Goal: Find specific page/section: Find specific page/section

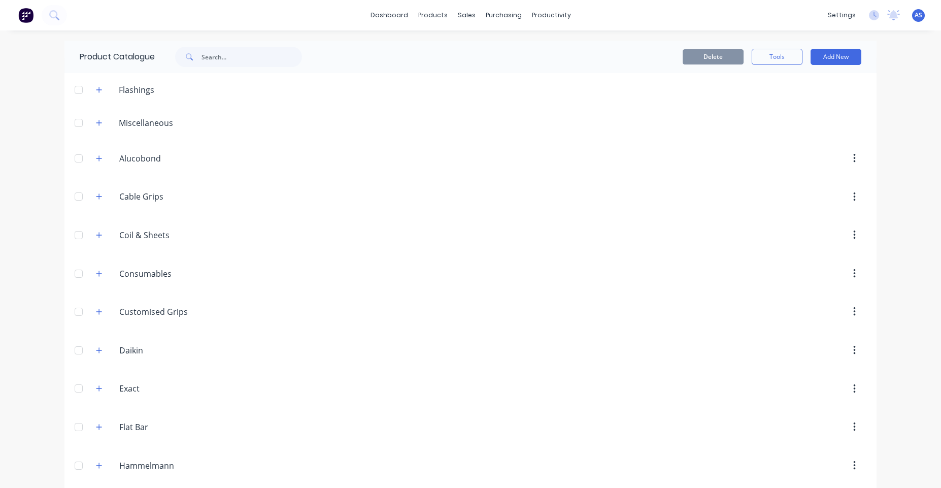
click at [95, 115] on header "Miscellaneous" at bounding box center [470, 122] width 812 height 33
click at [96, 122] on icon "button" at bounding box center [99, 122] width 6 height 7
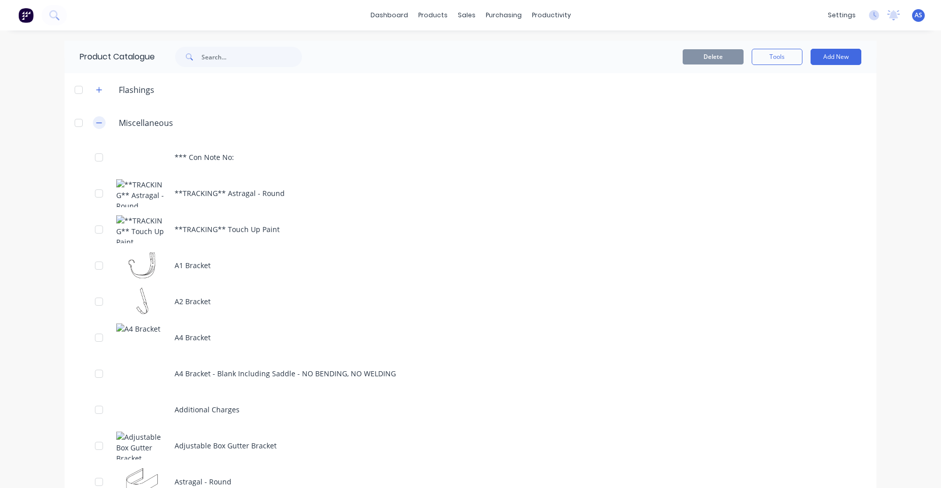
click at [96, 122] on icon "button" at bounding box center [99, 122] width 6 height 7
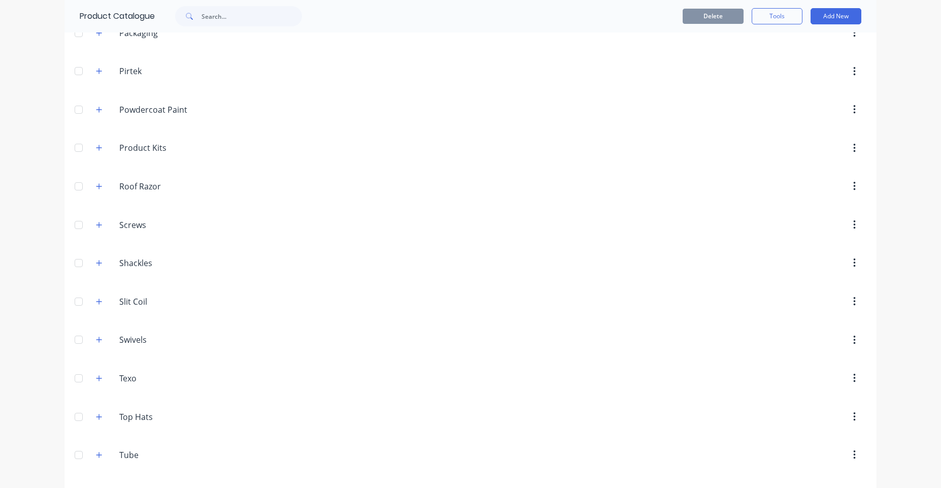
scroll to position [731, 0]
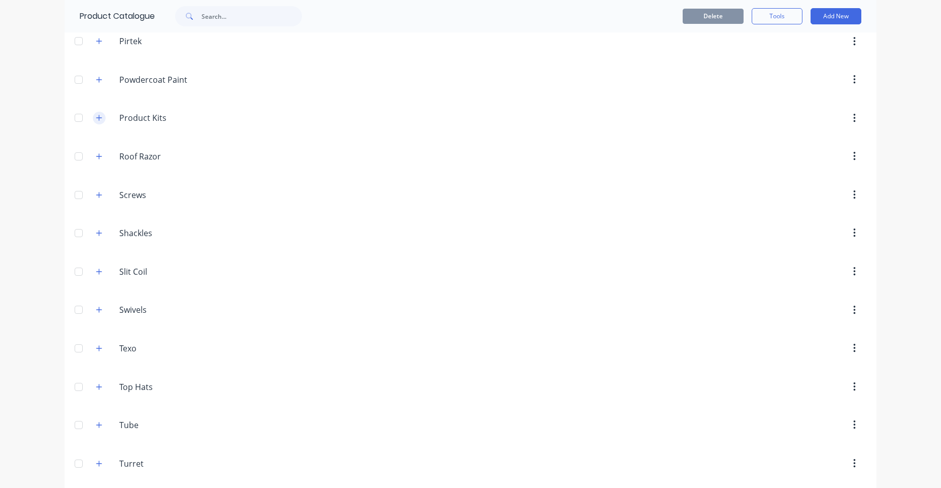
click at [98, 117] on icon "button" at bounding box center [99, 117] width 6 height 7
click at [100, 118] on div "Product.Kits Product Kits" at bounding box center [167, 118] width 159 height 18
click at [96, 117] on icon "button" at bounding box center [99, 117] width 6 height 7
click at [96, 117] on icon "button" at bounding box center [99, 118] width 6 height 6
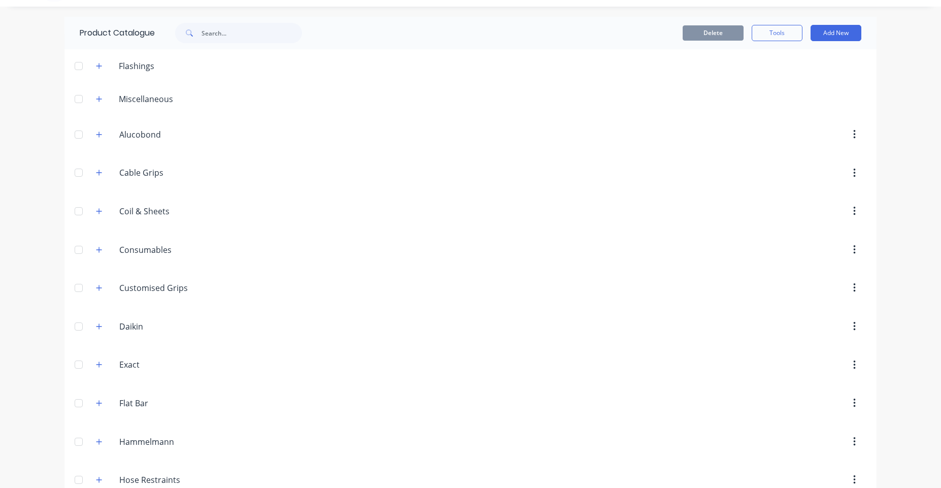
scroll to position [0, 0]
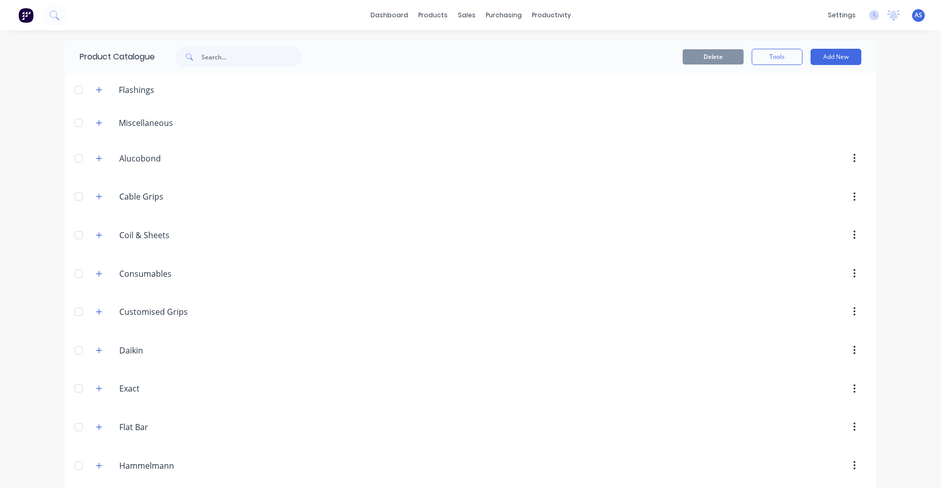
click at [29, 8] on img at bounding box center [25, 15] width 15 height 15
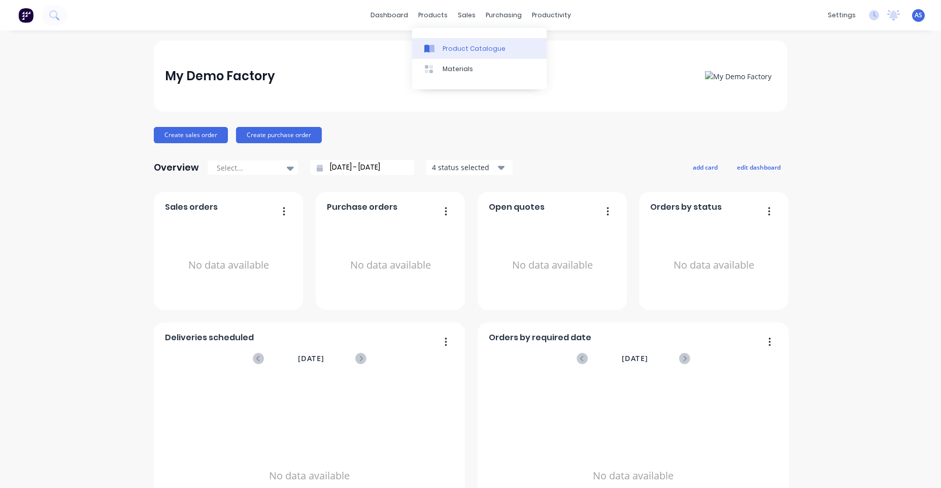
click at [455, 48] on div "Product Catalogue" at bounding box center [473, 48] width 63 height 9
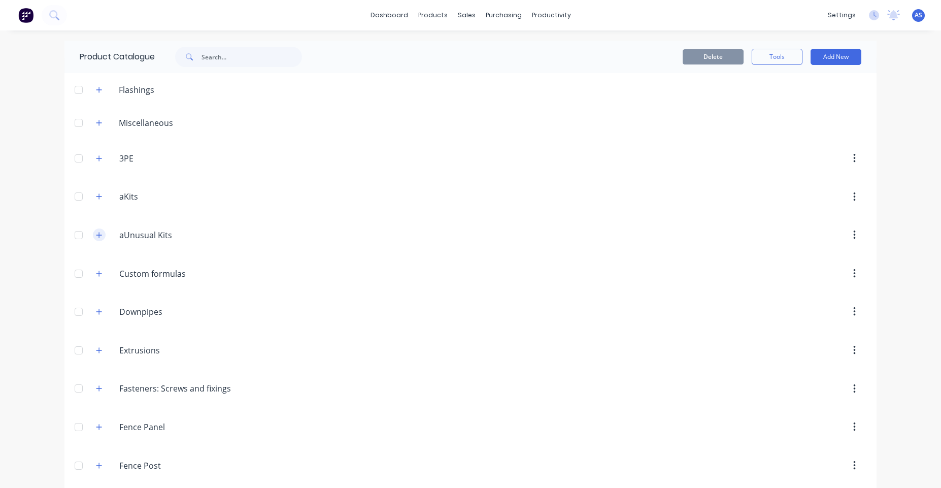
click at [97, 234] on icon "button" at bounding box center [99, 234] width 6 height 7
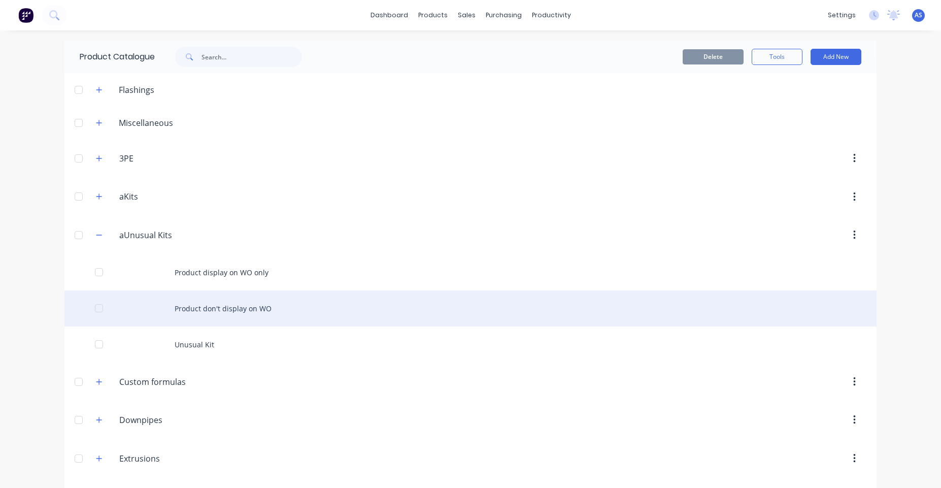
click at [177, 322] on div "Product don't display on WO" at bounding box center [470, 308] width 812 height 36
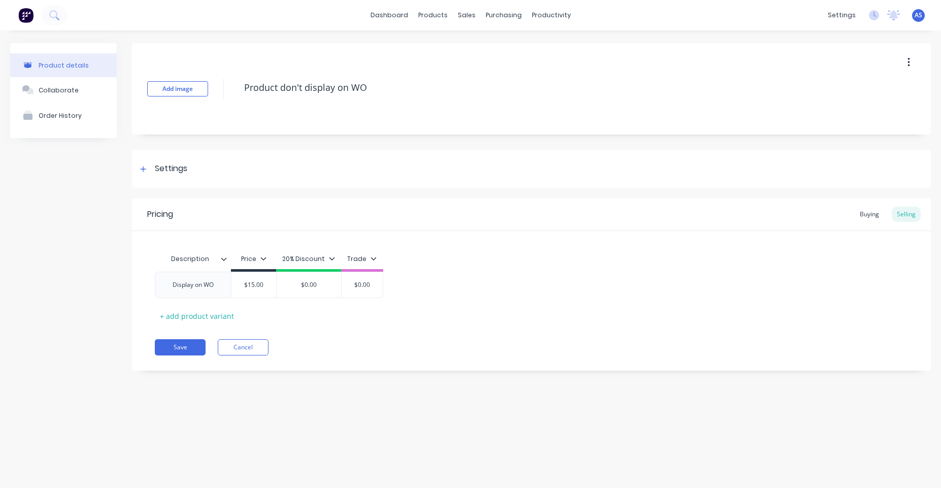
type textarea "x"
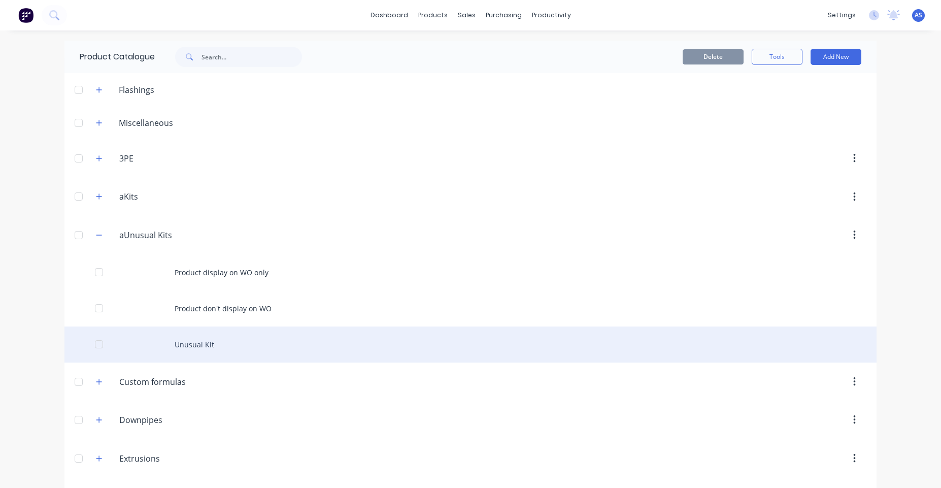
click at [236, 340] on div "Unusual Kit" at bounding box center [470, 344] width 812 height 36
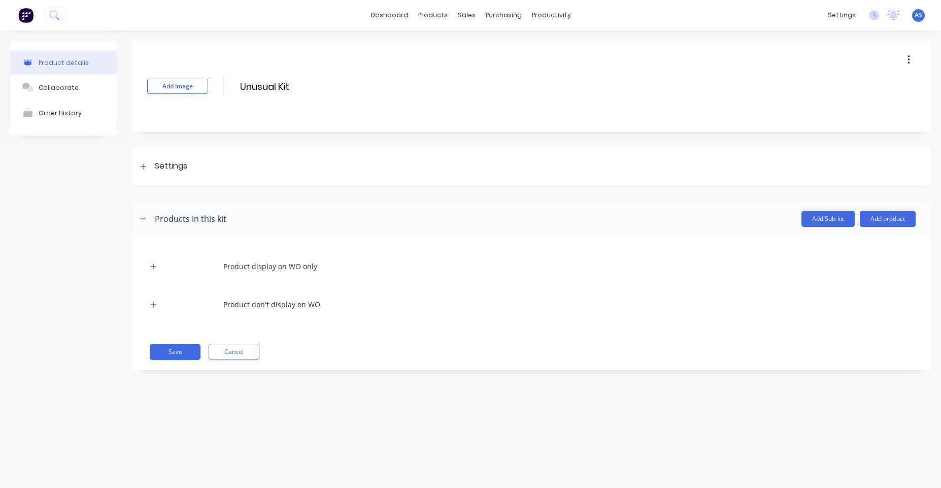
drag, startPoint x: 308, startPoint y: 87, endPoint x: 214, endPoint y: 70, distance: 95.9
click at [214, 70] on div "Add image Unusual Kit Unusual Kit Enter kit name" at bounding box center [531, 86] width 799 height 91
click at [396, 25] on div "dashboard products sales purchasing productivity dashboard products Product Cat…" at bounding box center [470, 15] width 941 height 30
click at [398, 18] on link "dashboard" at bounding box center [389, 15] width 48 height 15
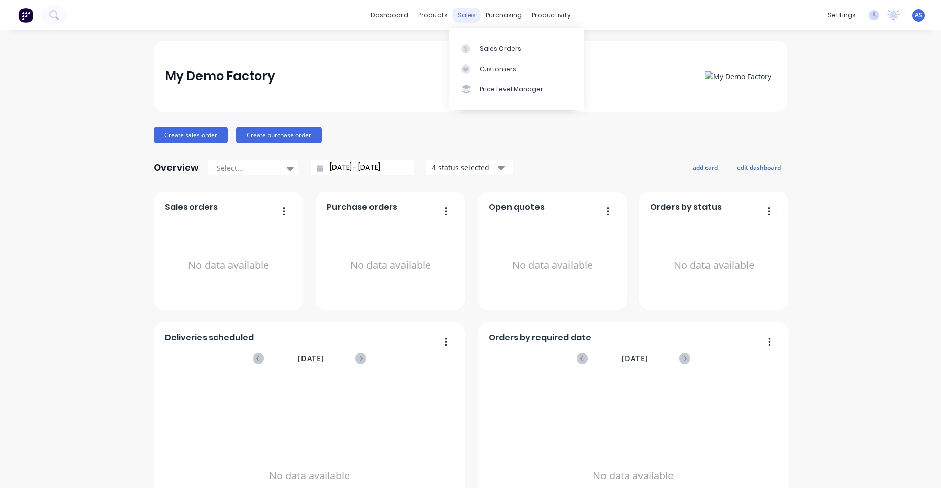
click at [464, 18] on div "sales" at bounding box center [467, 15] width 28 height 15
drag, startPoint x: 475, startPoint y: 31, endPoint x: 473, endPoint y: 54, distance: 22.9
click at [476, 31] on div "Sales Orders Customers Price Level Manager" at bounding box center [516, 69] width 134 height 82
click at [478, 54] on link "Sales Orders" at bounding box center [516, 48] width 134 height 20
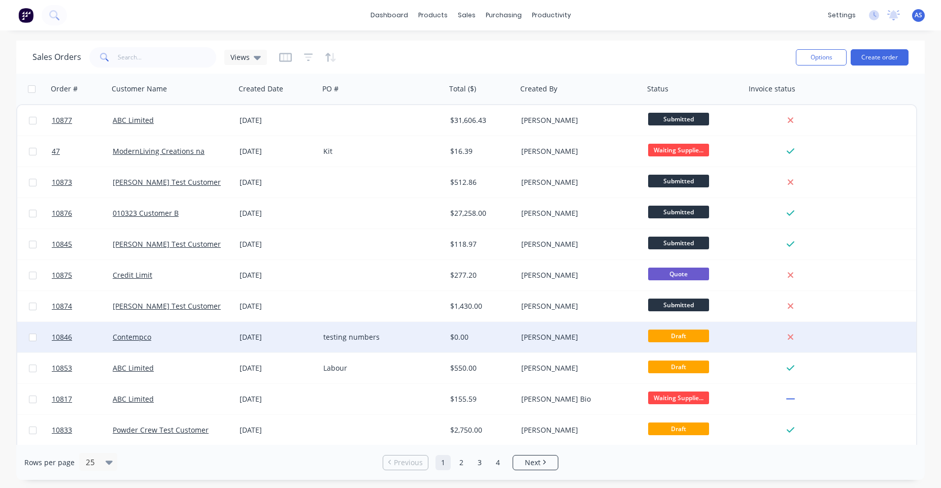
click at [618, 334] on div "Cathy Sparkes" at bounding box center [577, 337] width 113 height 10
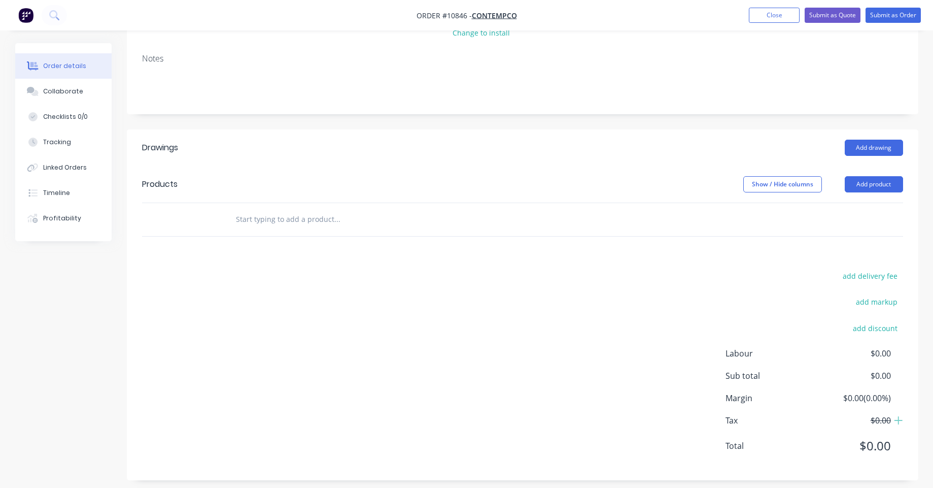
scroll to position [151, 0]
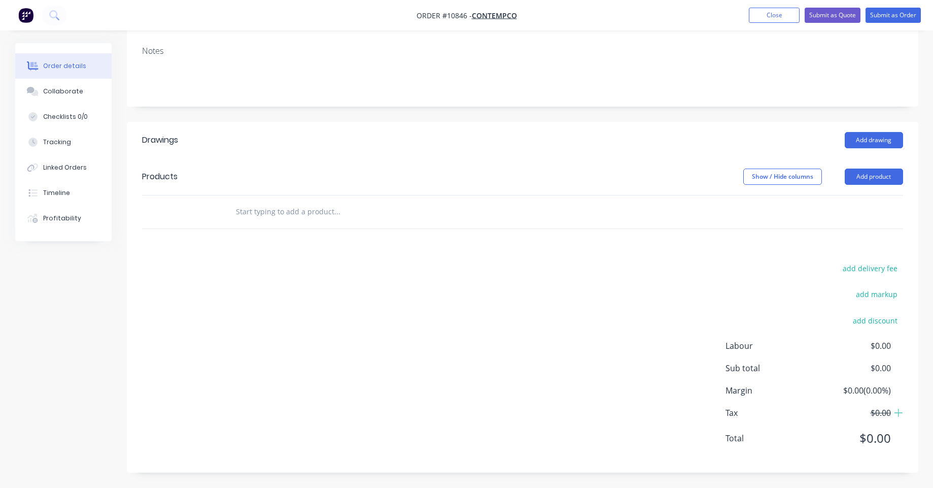
click at [243, 212] on input "text" at bounding box center [336, 211] width 203 height 20
paste input "Unusual Kit"
type input "U"
type input "unus"
